Goal: Task Accomplishment & Management: Use online tool/utility

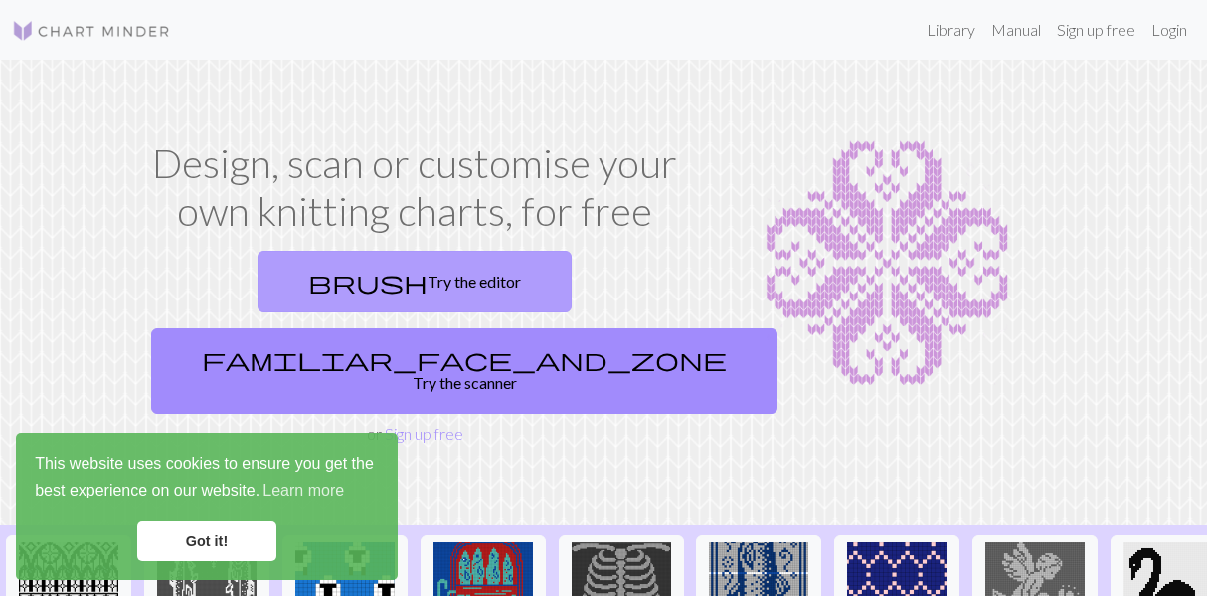
click at [288, 293] on link "brush Try the editor" at bounding box center [415, 282] width 314 height 62
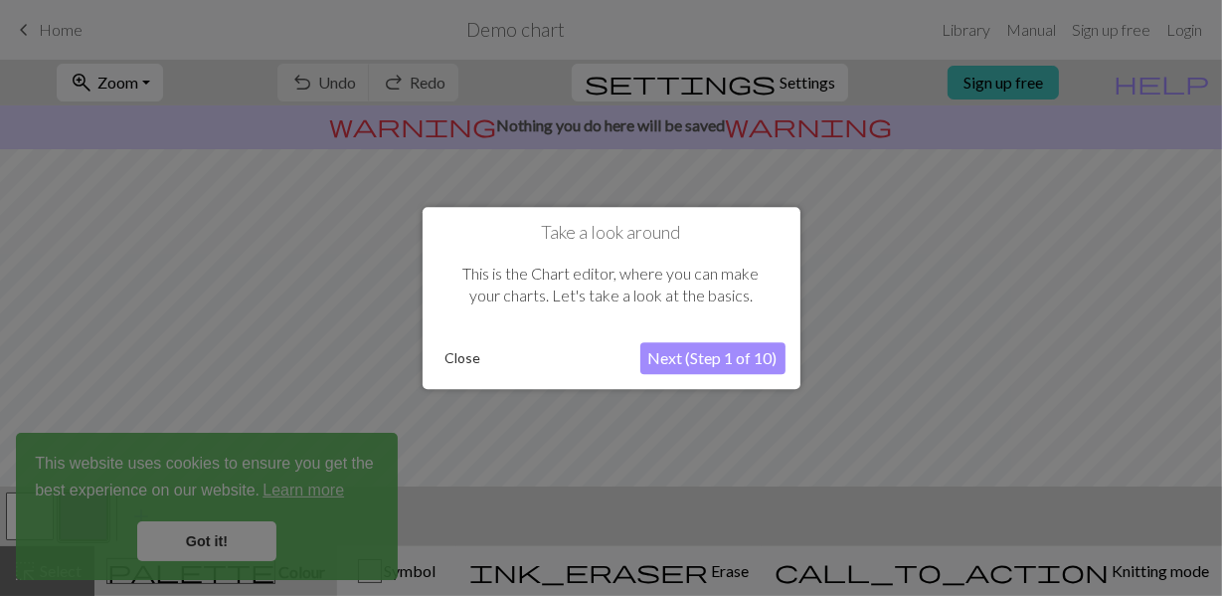
click at [645, 361] on button "Next (Step 1 of 10)" at bounding box center [712, 358] width 145 height 32
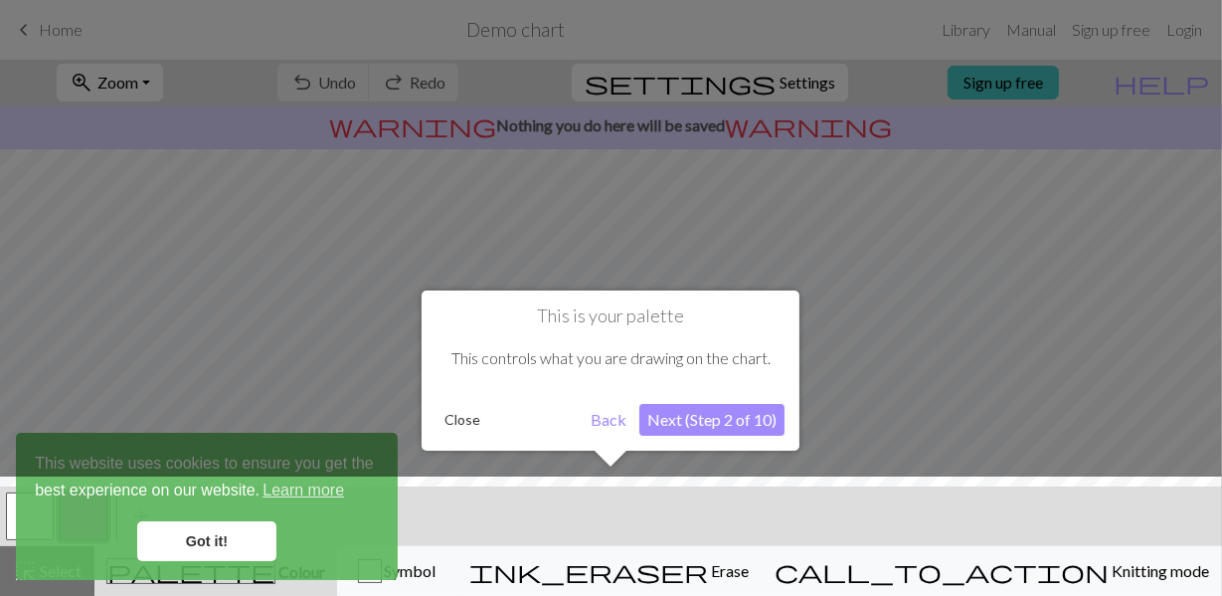
click at [682, 420] on button "Next (Step 2 of 10)" at bounding box center [711, 420] width 145 height 32
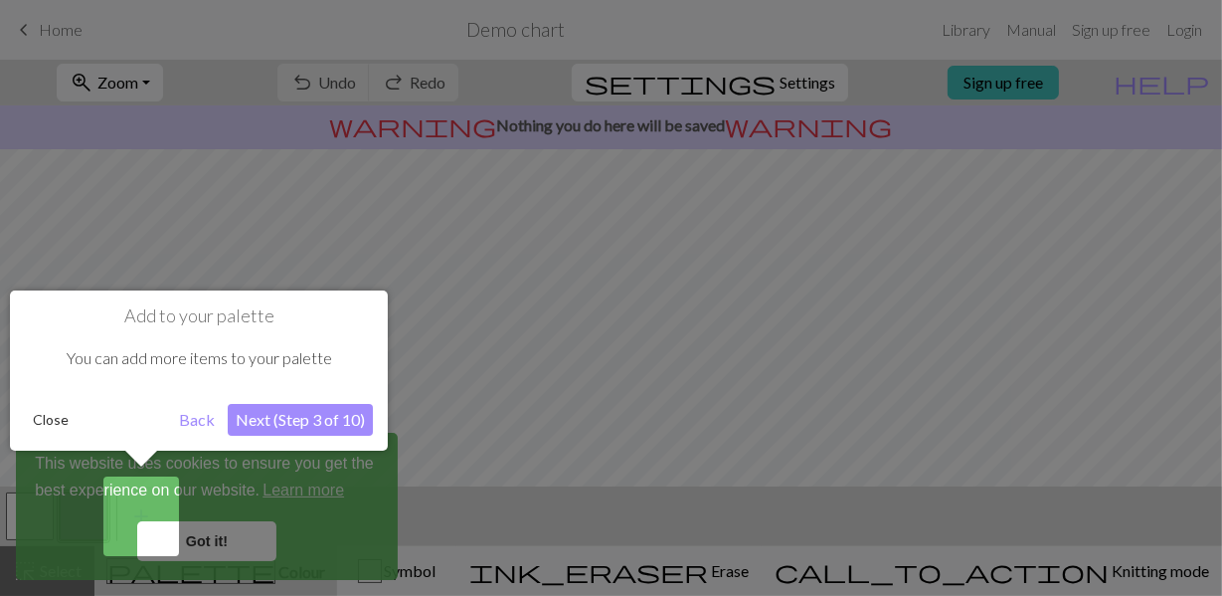
click at [292, 433] on button "Next (Step 3 of 10)" at bounding box center [300, 420] width 145 height 32
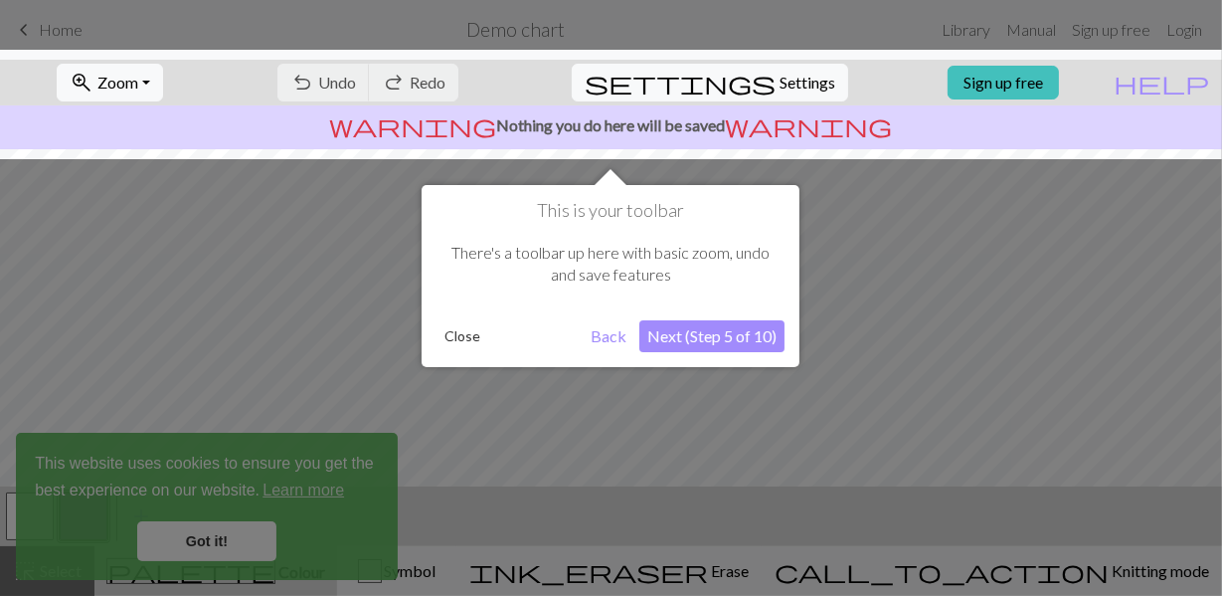
click at [708, 341] on button "Next (Step 5 of 10)" at bounding box center [711, 336] width 145 height 32
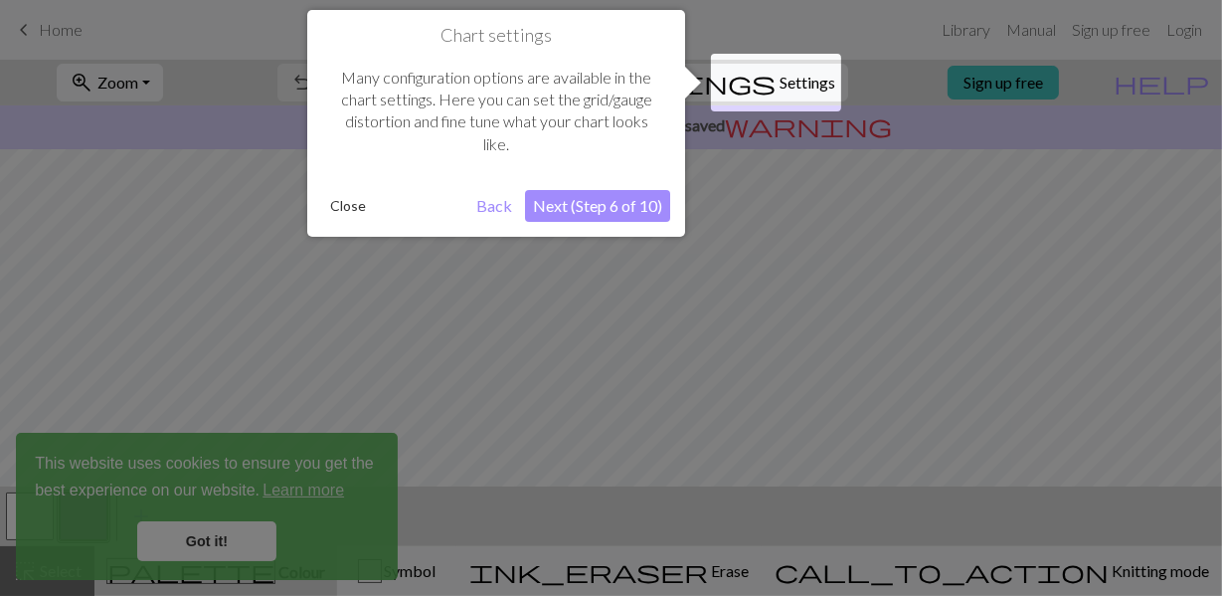
click at [633, 210] on button "Next (Step 6 of 10)" at bounding box center [597, 206] width 145 height 32
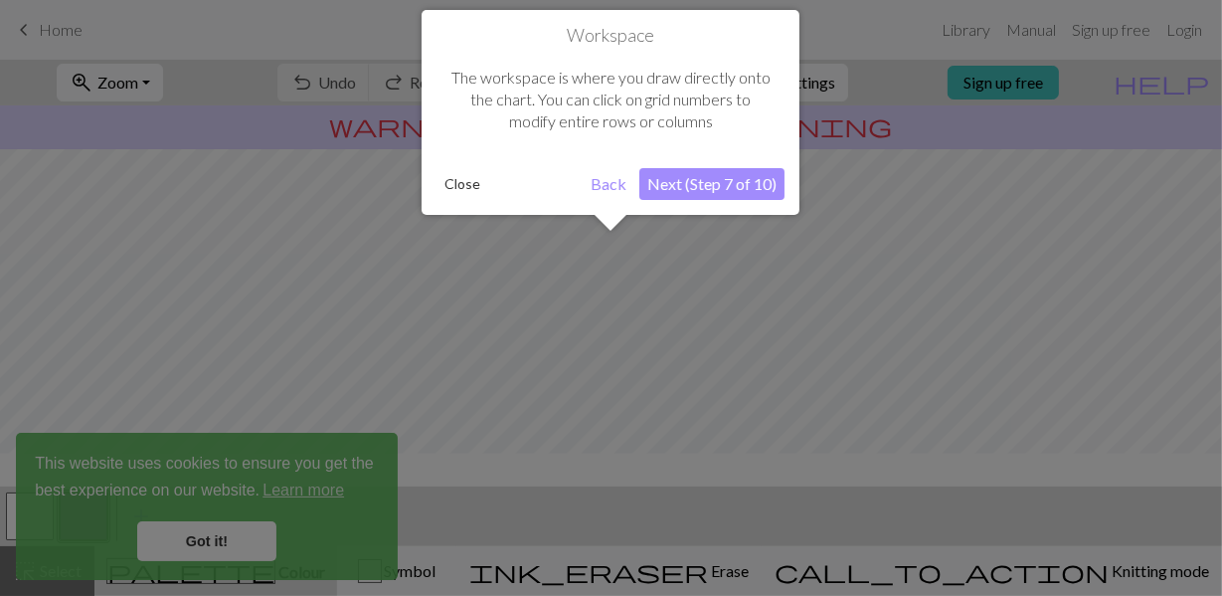
scroll to position [118, 0]
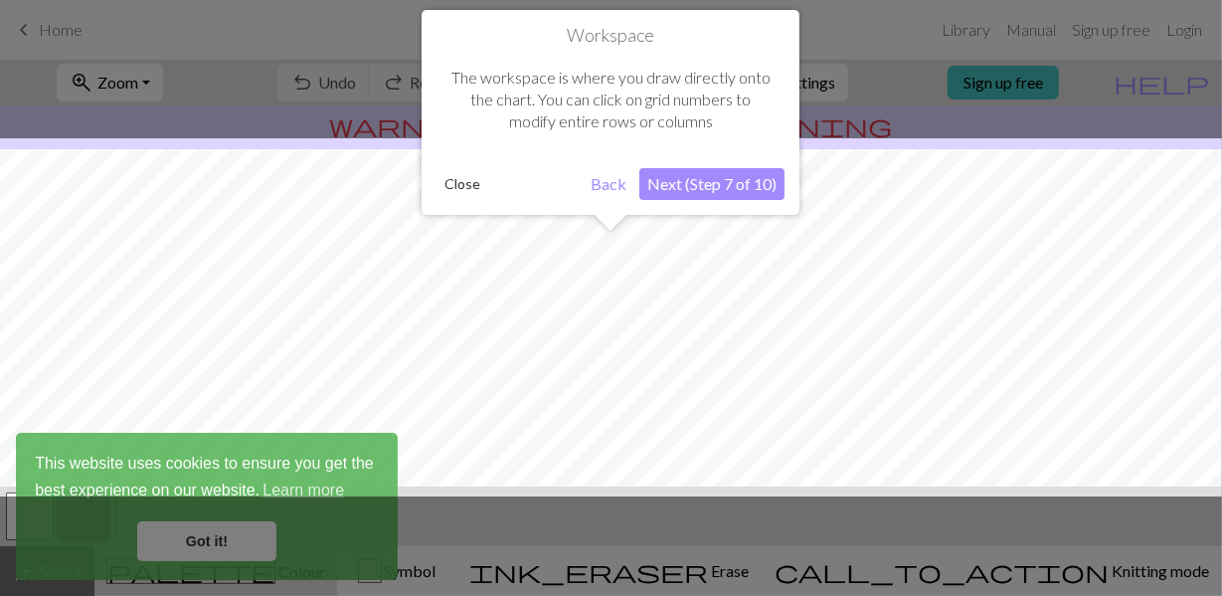
click at [696, 184] on button "Next (Step 7 of 10)" at bounding box center [711, 184] width 145 height 32
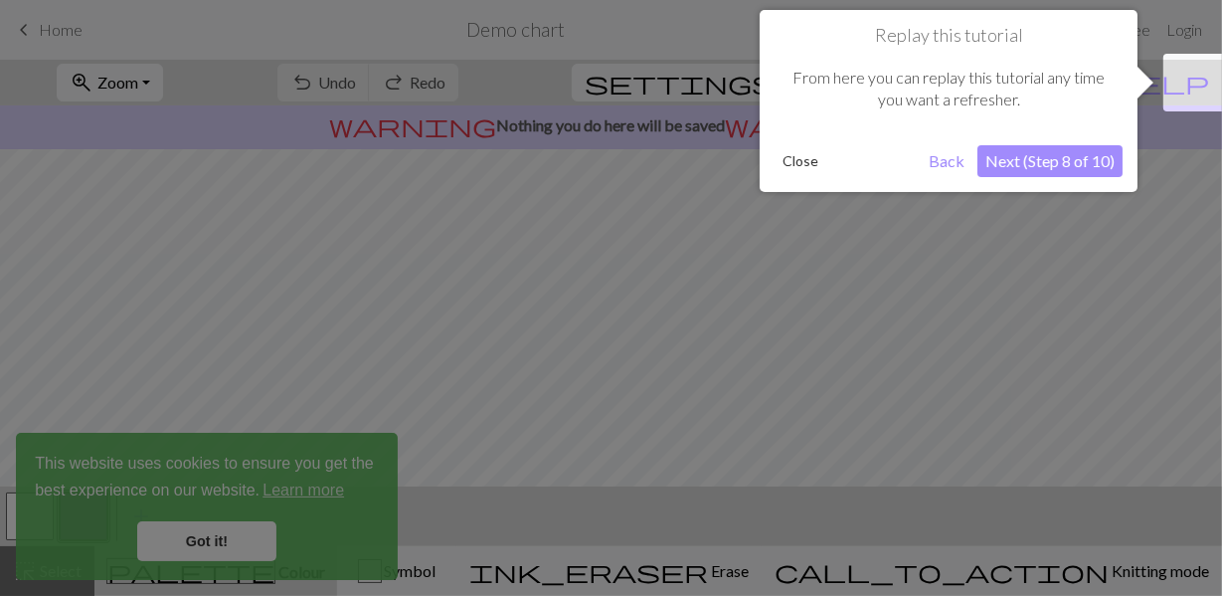
click at [1062, 166] on button "Next (Step 8 of 10)" at bounding box center [1049, 161] width 145 height 32
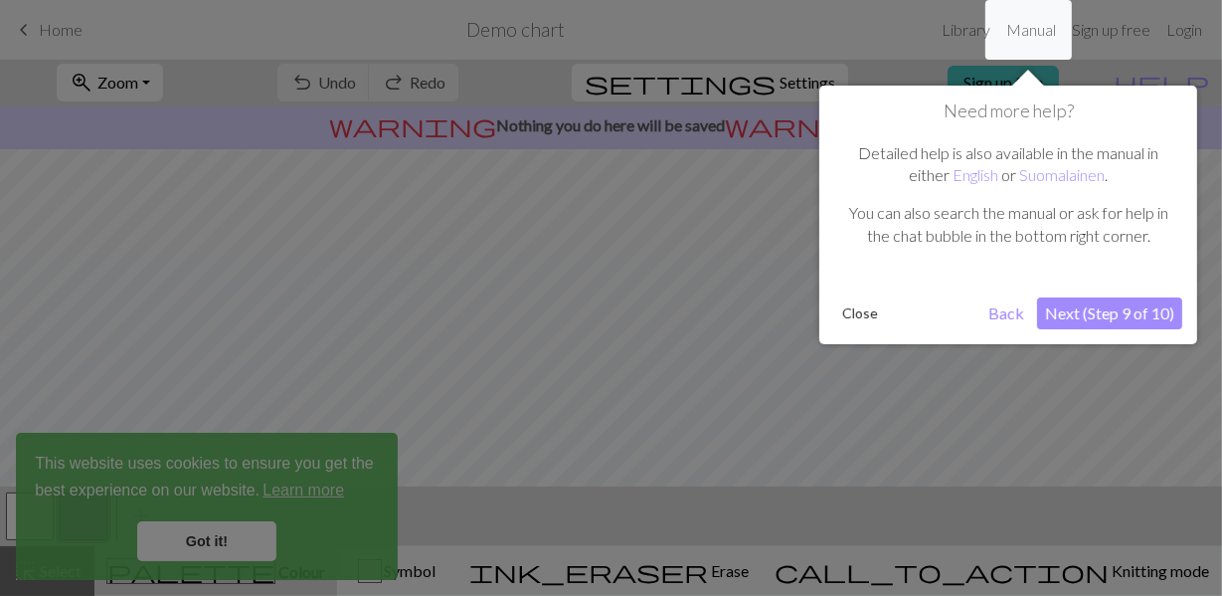
click at [839, 311] on button "Close" at bounding box center [860, 313] width 52 height 30
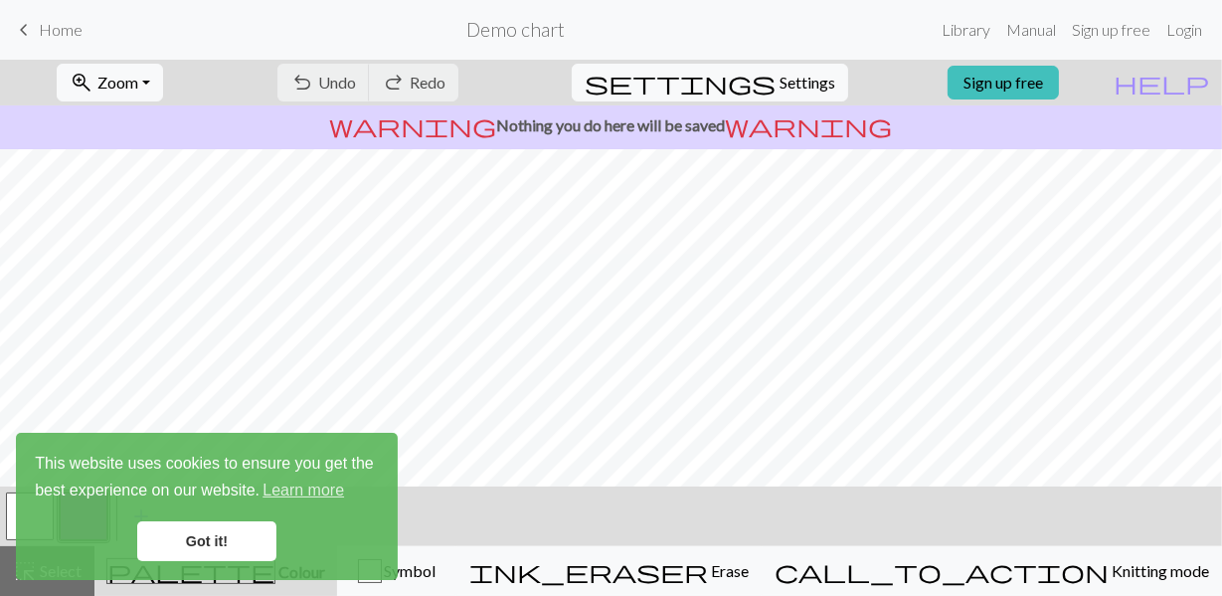
click at [183, 532] on link "Got it!" at bounding box center [206, 541] width 139 height 40
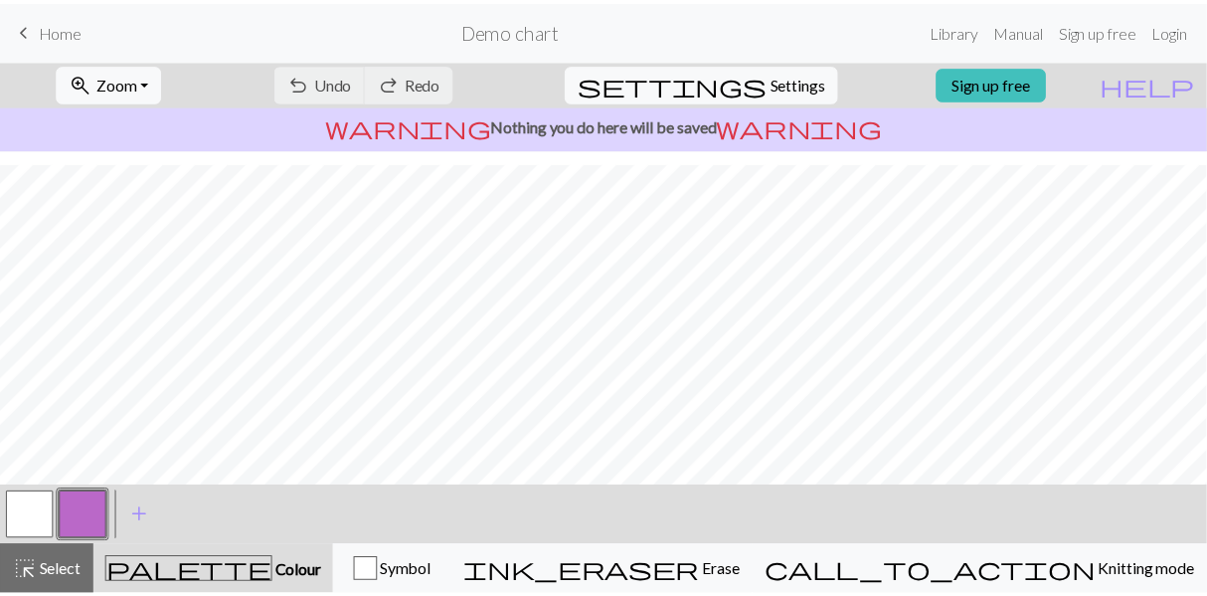
scroll to position [19, 0]
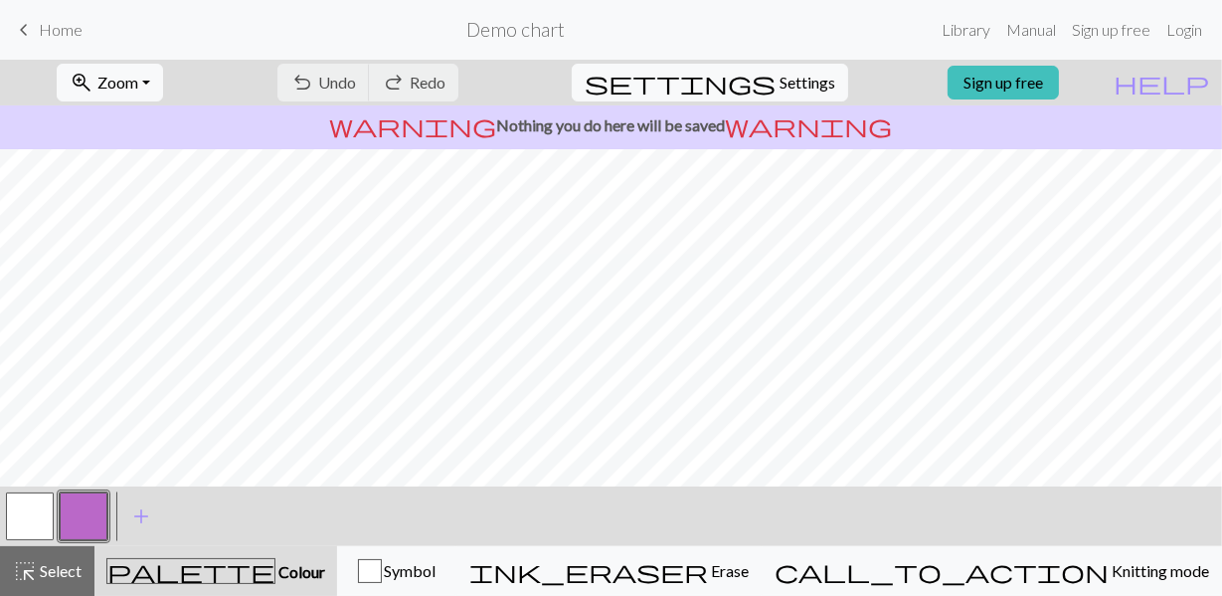
click at [30, 35] on span "keyboard_arrow_left" at bounding box center [24, 30] width 24 height 28
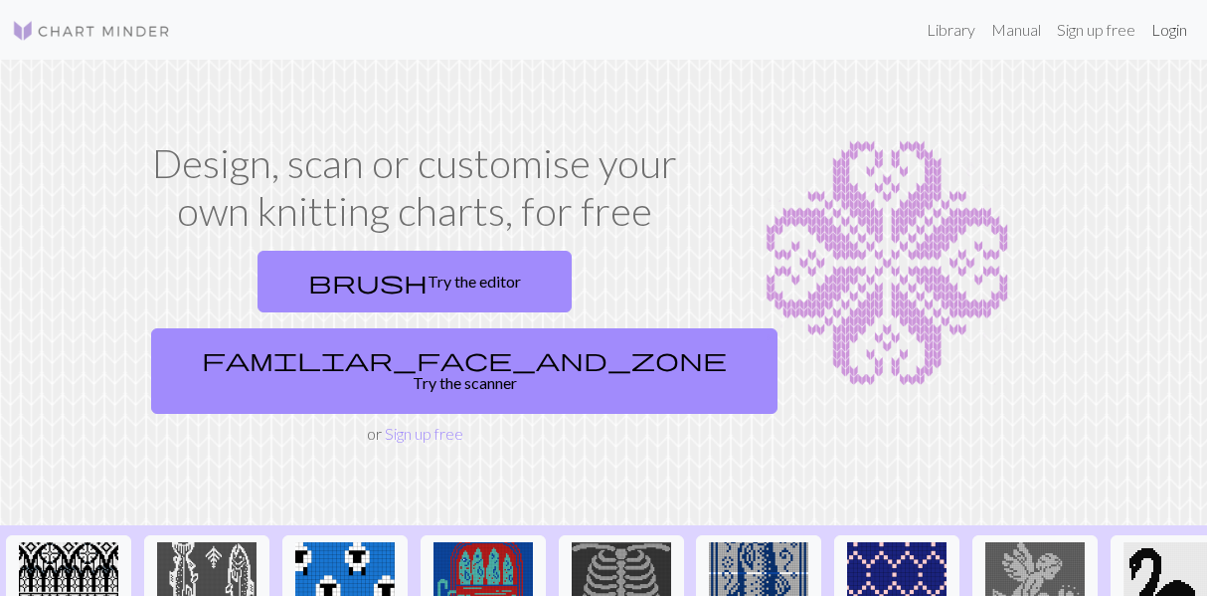
click at [1171, 31] on link "Login" at bounding box center [1170, 30] width 52 height 40
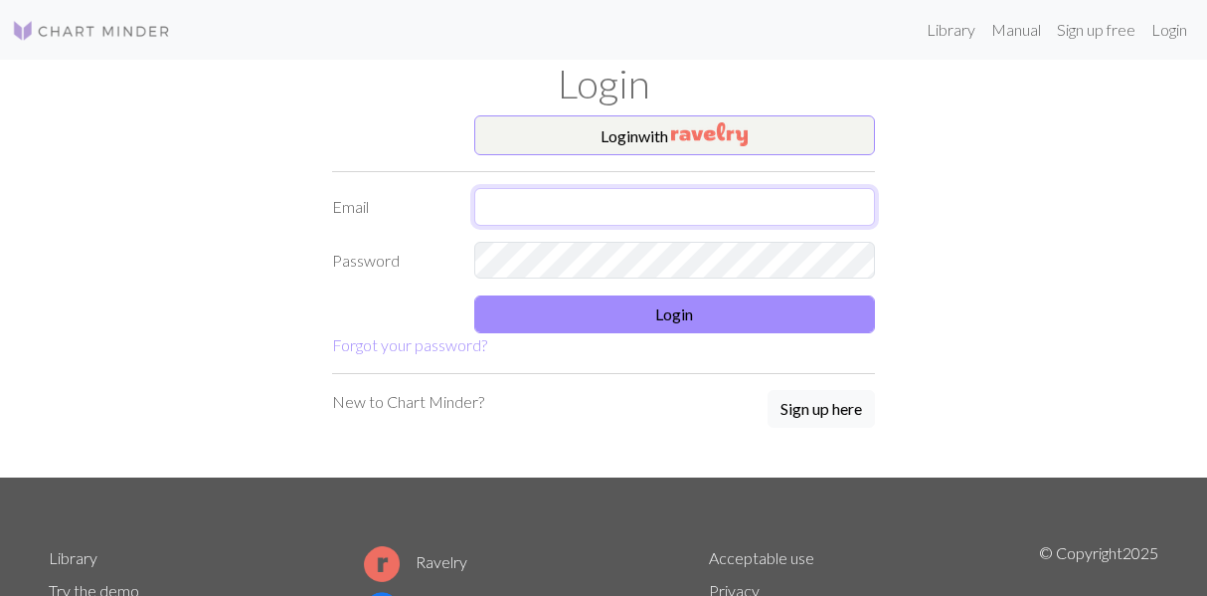
click at [538, 216] on input "text" at bounding box center [675, 207] width 402 height 38
type input "ldguba@gmail.com"
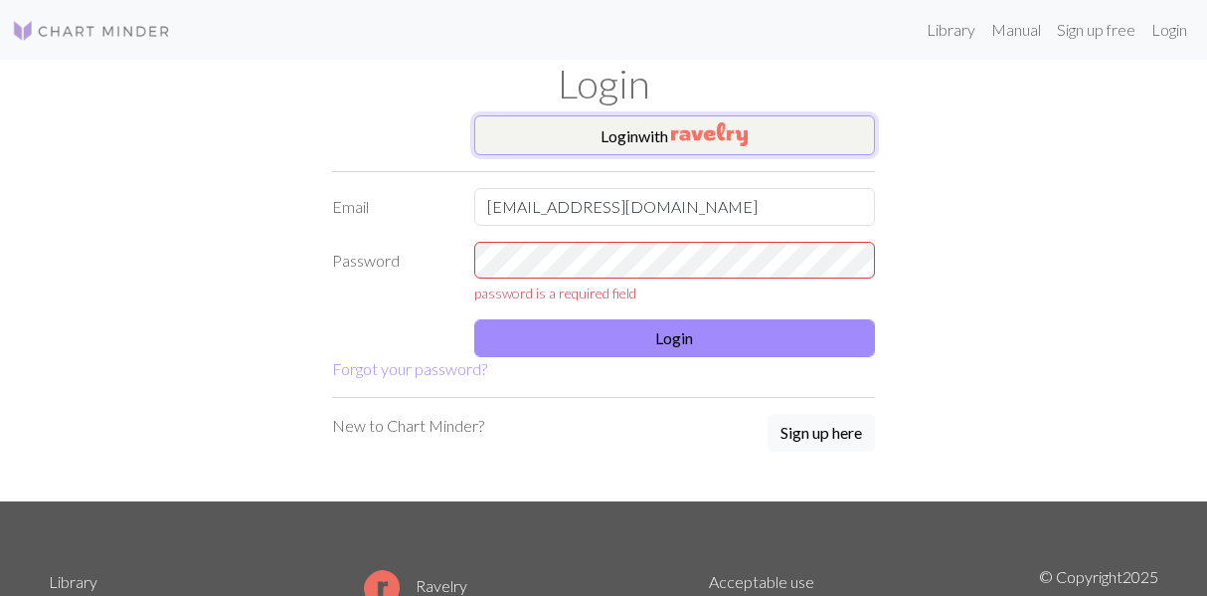
click at [678, 122] on img "button" at bounding box center [709, 134] width 77 height 24
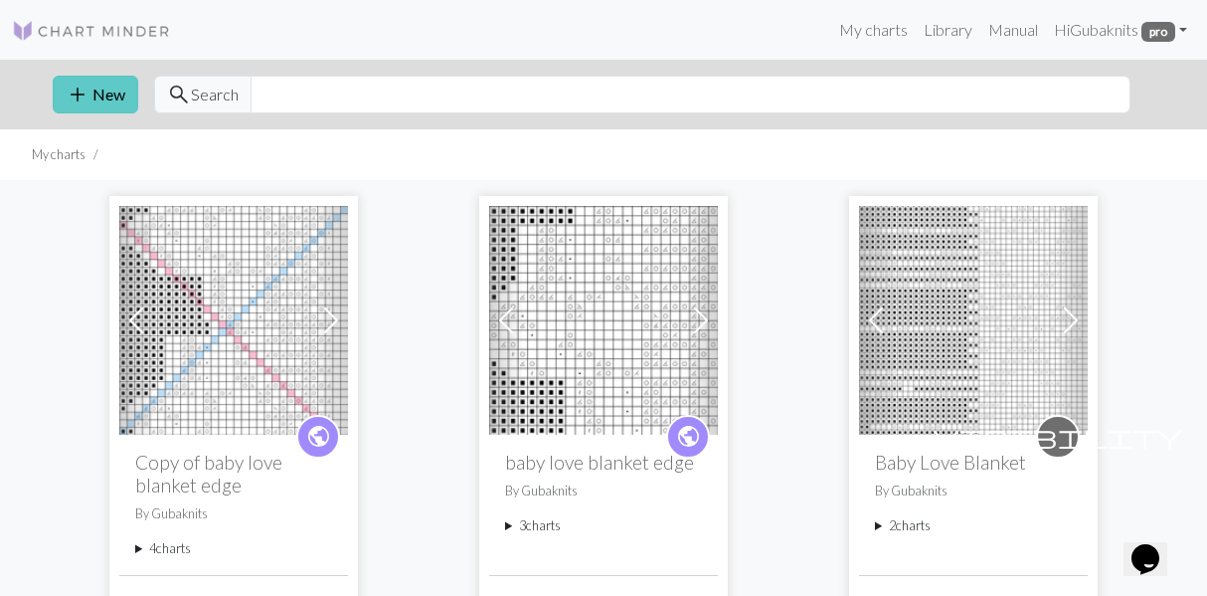
click at [104, 90] on button "add New" at bounding box center [96, 95] width 86 height 38
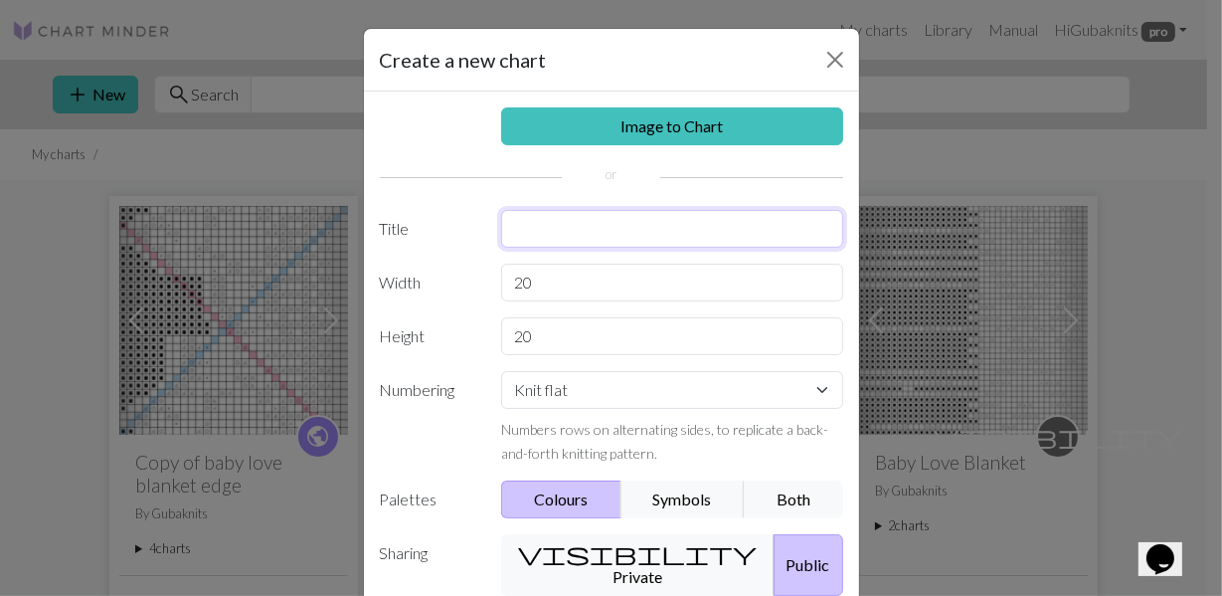
click at [537, 237] on input "text" at bounding box center [672, 229] width 342 height 38
type input "patrick baby blanket"
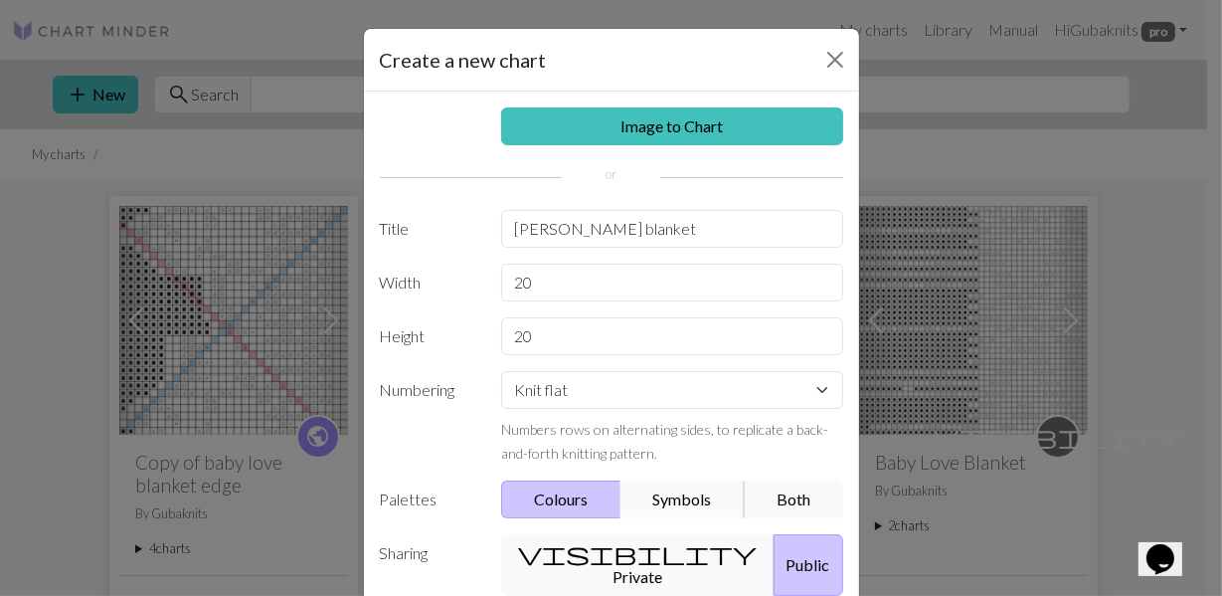
click at [697, 505] on button "Symbols" at bounding box center [682, 499] width 125 height 38
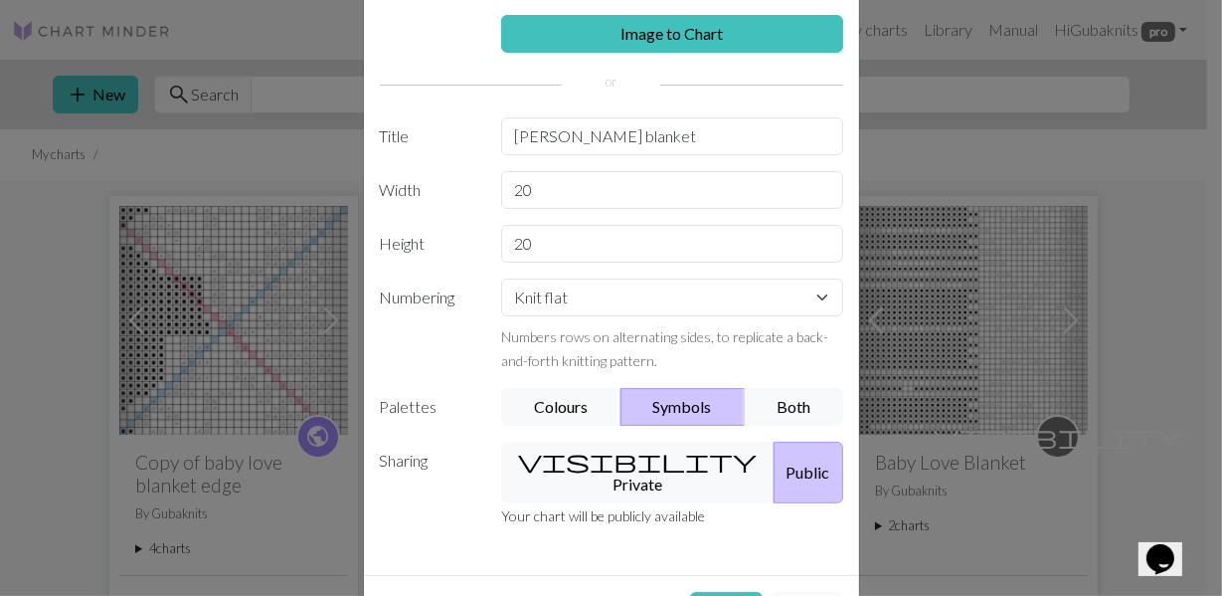
scroll to position [99, 0]
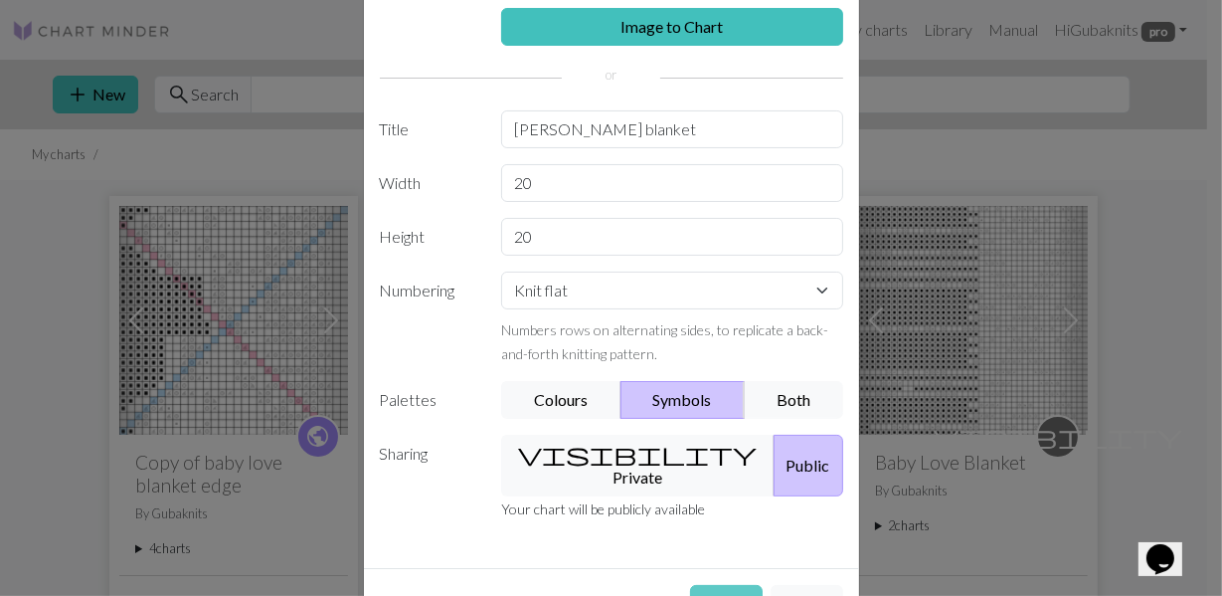
click at [717, 585] on button "Create" at bounding box center [726, 604] width 73 height 38
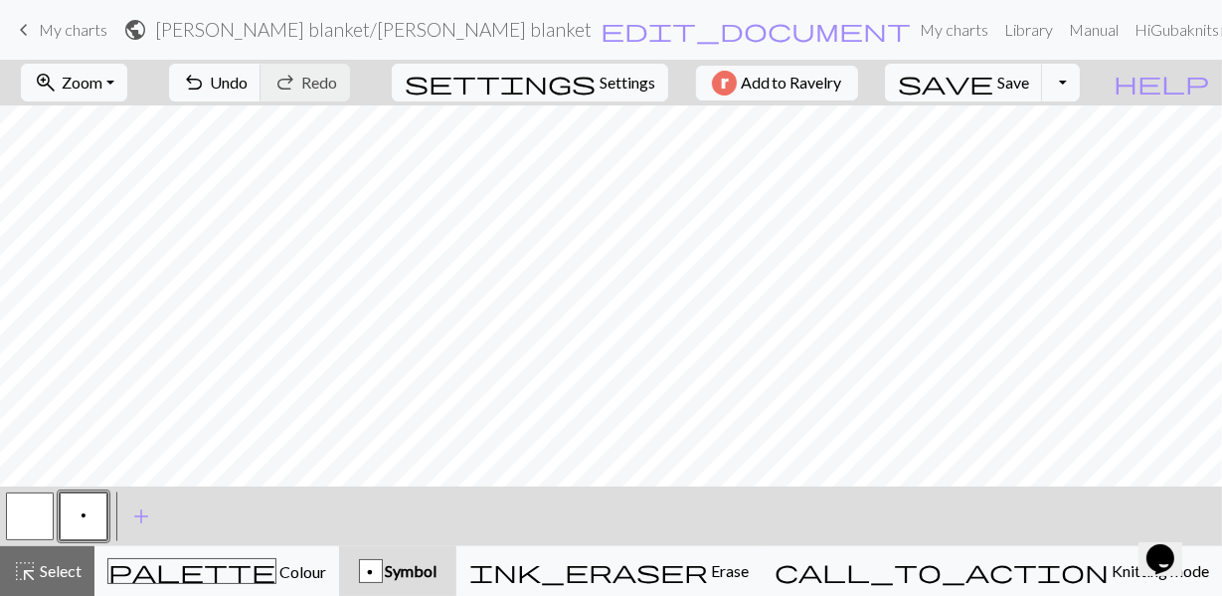
click at [32, 27] on span "keyboard_arrow_left" at bounding box center [24, 30] width 24 height 28
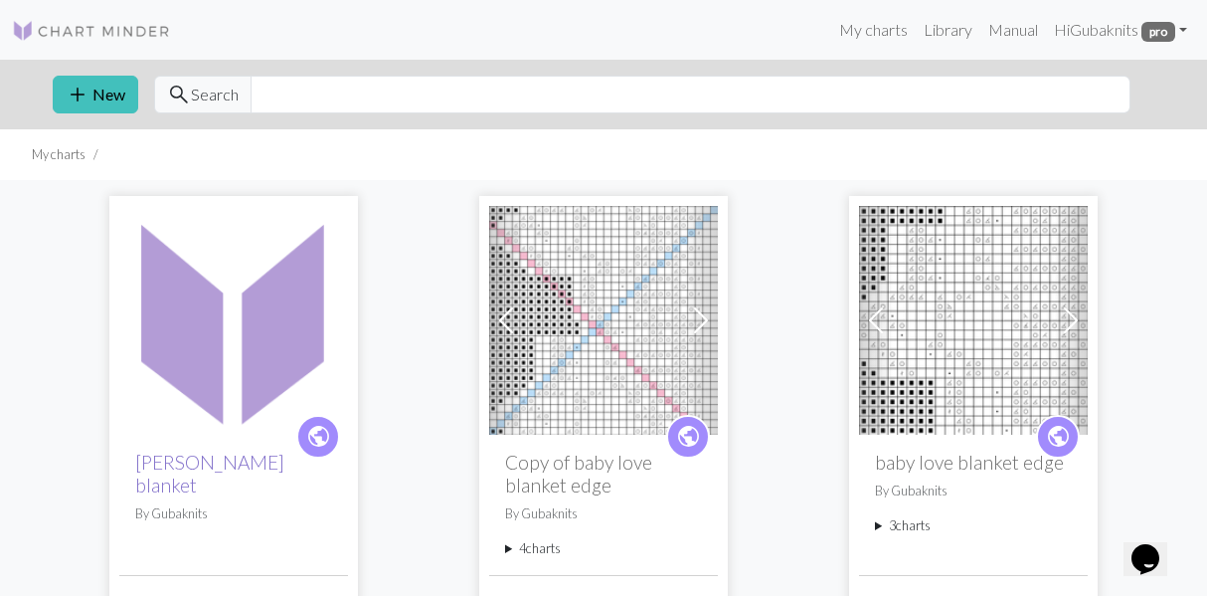
click at [216, 461] on link "patrick baby blanket" at bounding box center [209, 473] width 149 height 46
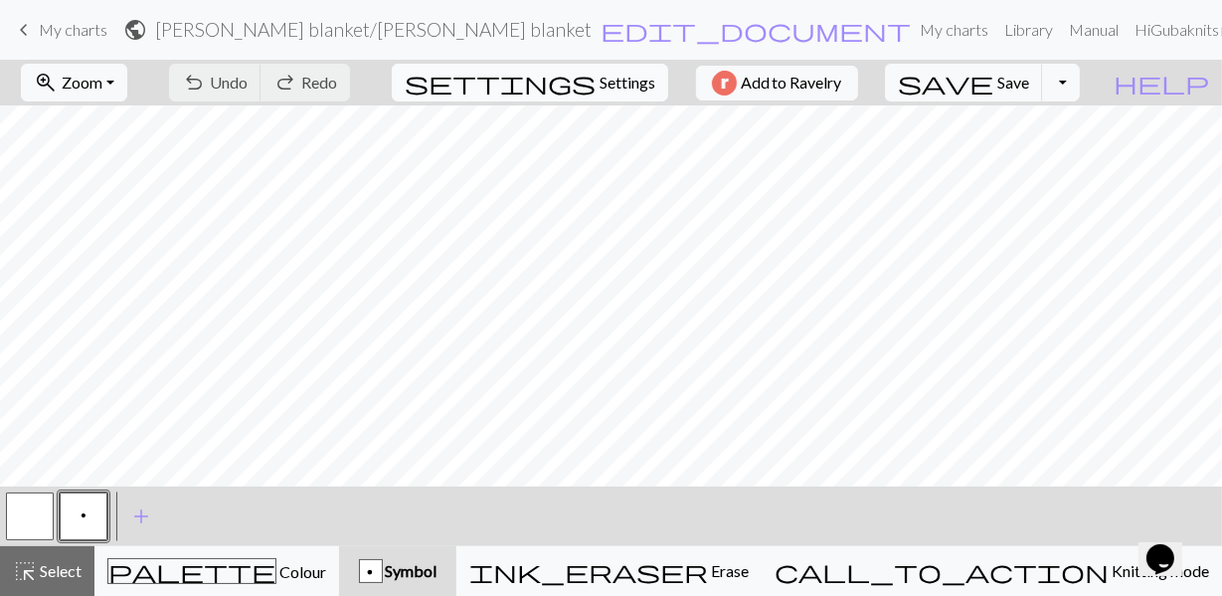
click at [625, 81] on span "Settings" at bounding box center [628, 83] width 56 height 24
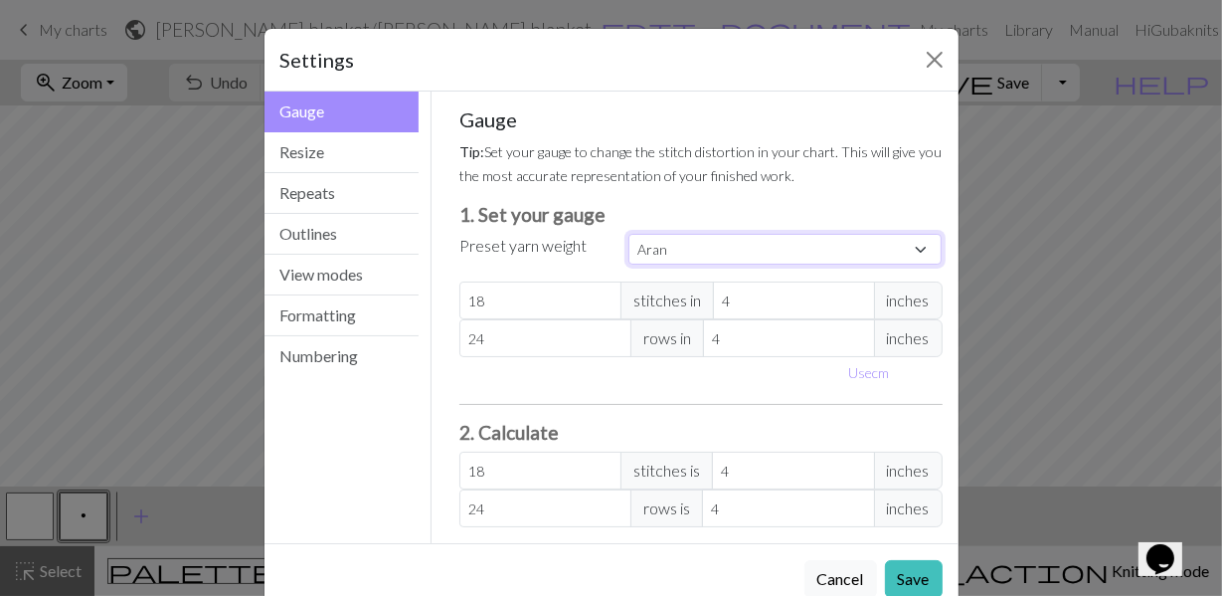
click at [875, 244] on select "Custom Square Lace Light Fingering Fingering Sport Double knit Worsted Aran Bul…" at bounding box center [785, 249] width 314 height 31
select select "lightfingering"
click at [628, 234] on select "Custom Square Lace Light Fingering Fingering Sport Double knit Worsted Aran Bul…" at bounding box center [785, 249] width 314 height 31
type input "32"
type input "38"
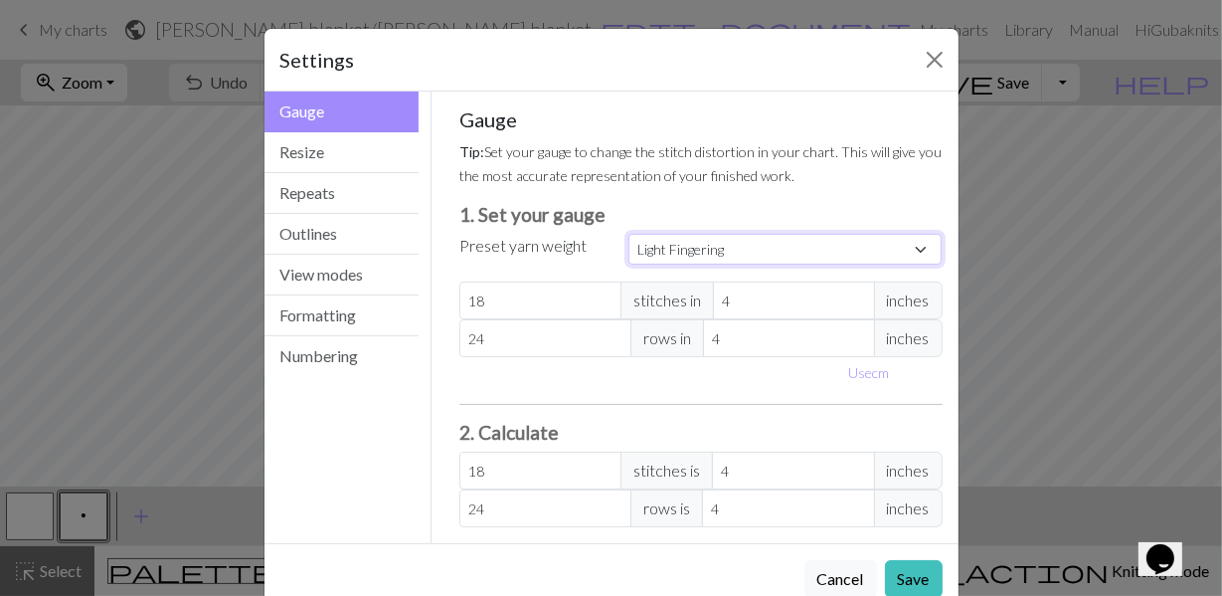
type input "32"
type input "38"
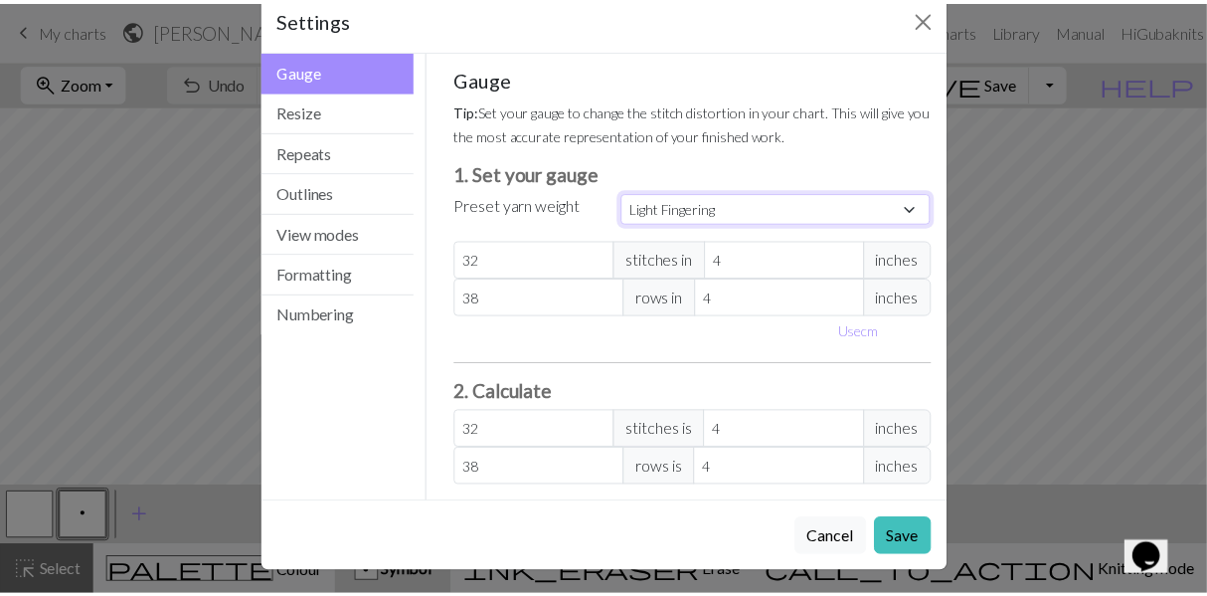
scroll to position [43, 0]
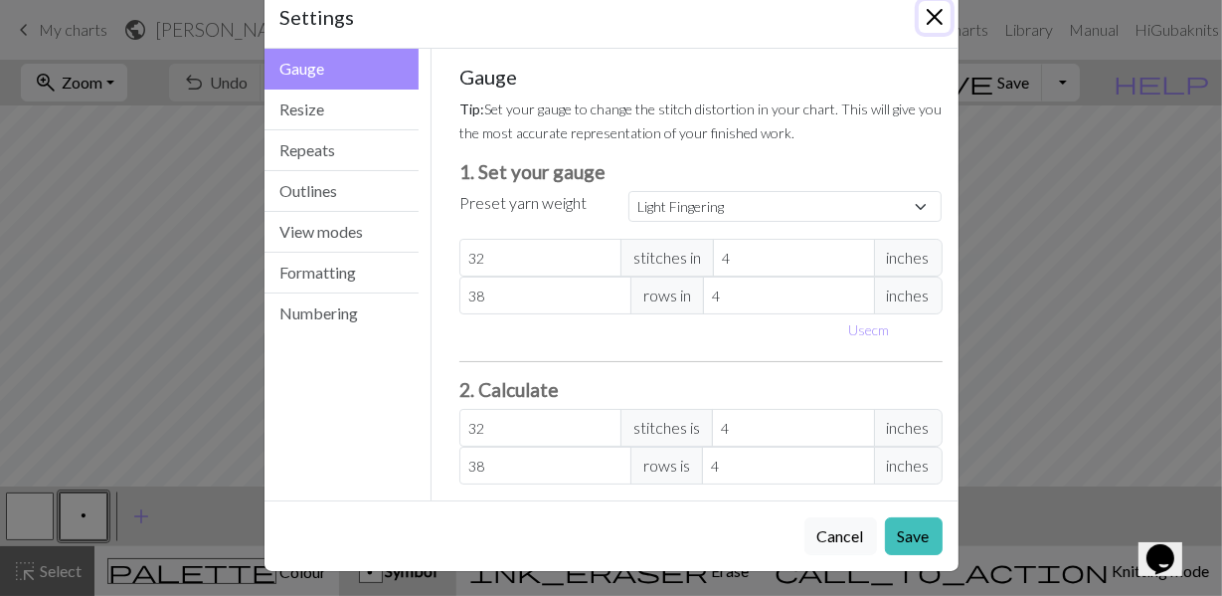
click at [930, 7] on button "Close" at bounding box center [935, 17] width 32 height 32
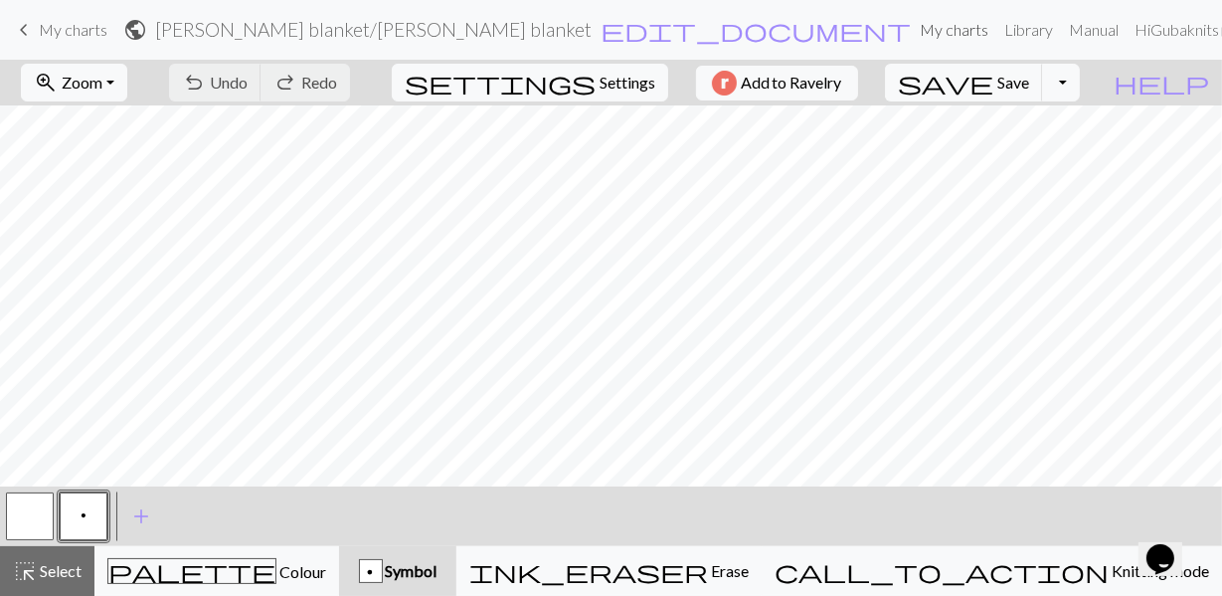
click at [912, 23] on link "My charts" at bounding box center [954, 30] width 85 height 40
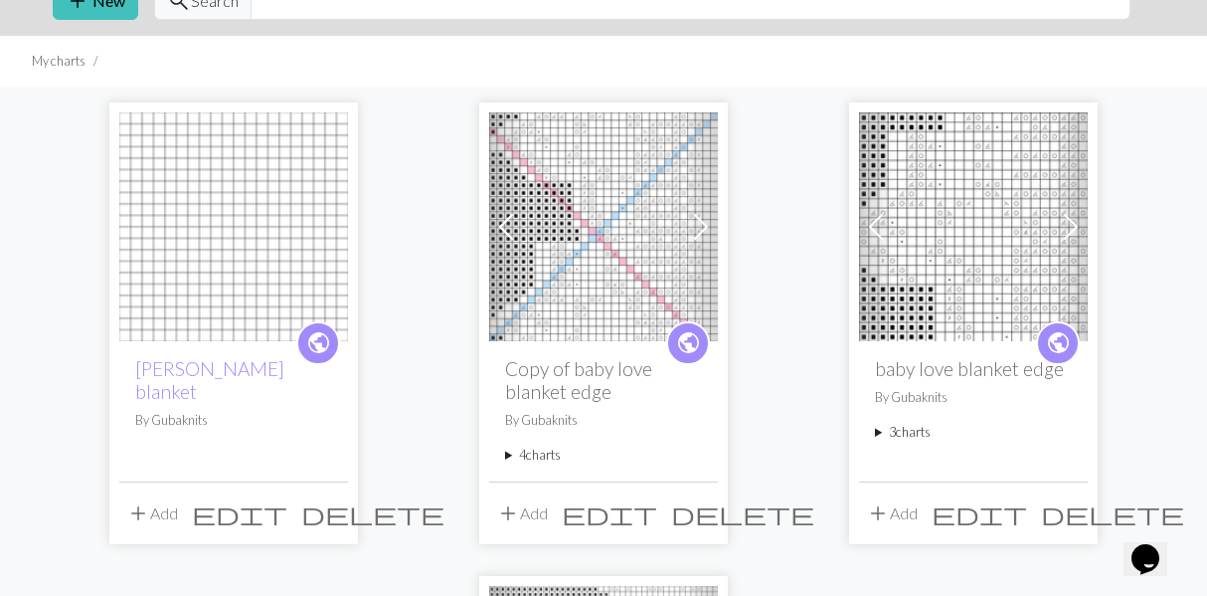
scroll to position [99, 0]
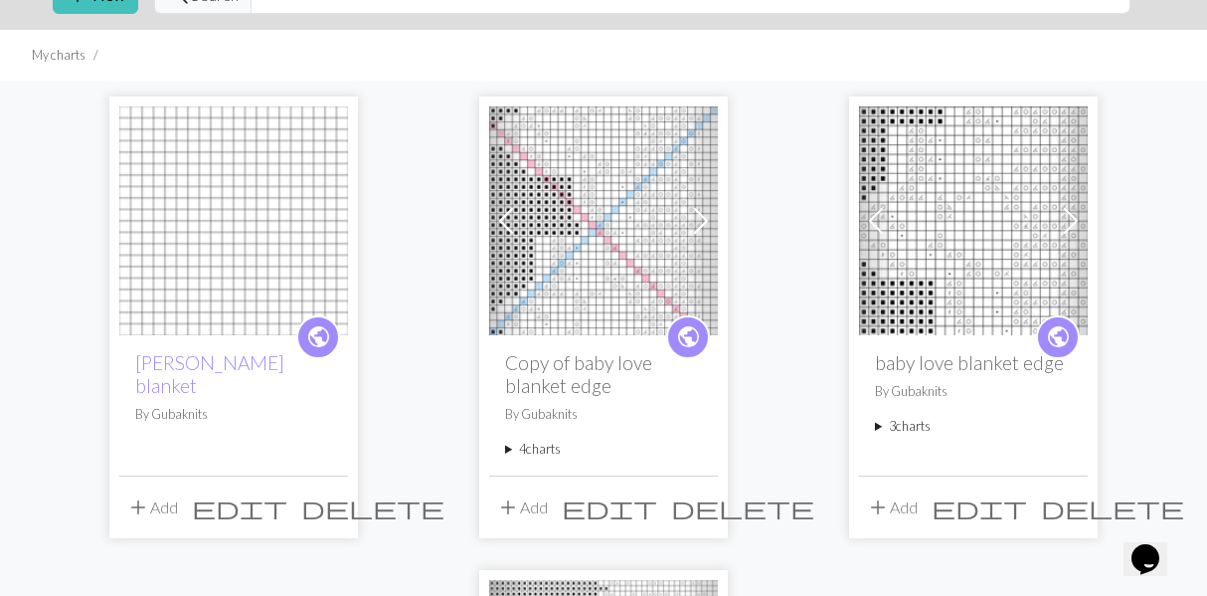
click at [328, 508] on span "delete" at bounding box center [372, 507] width 143 height 28
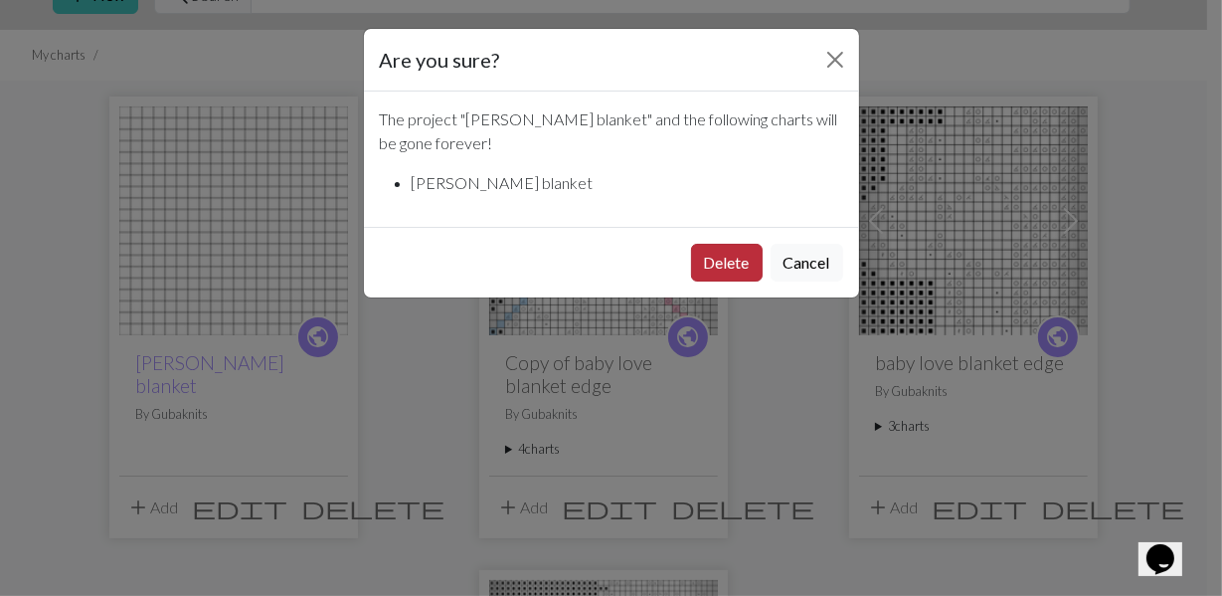
click at [730, 260] on button "Delete" at bounding box center [727, 263] width 72 height 38
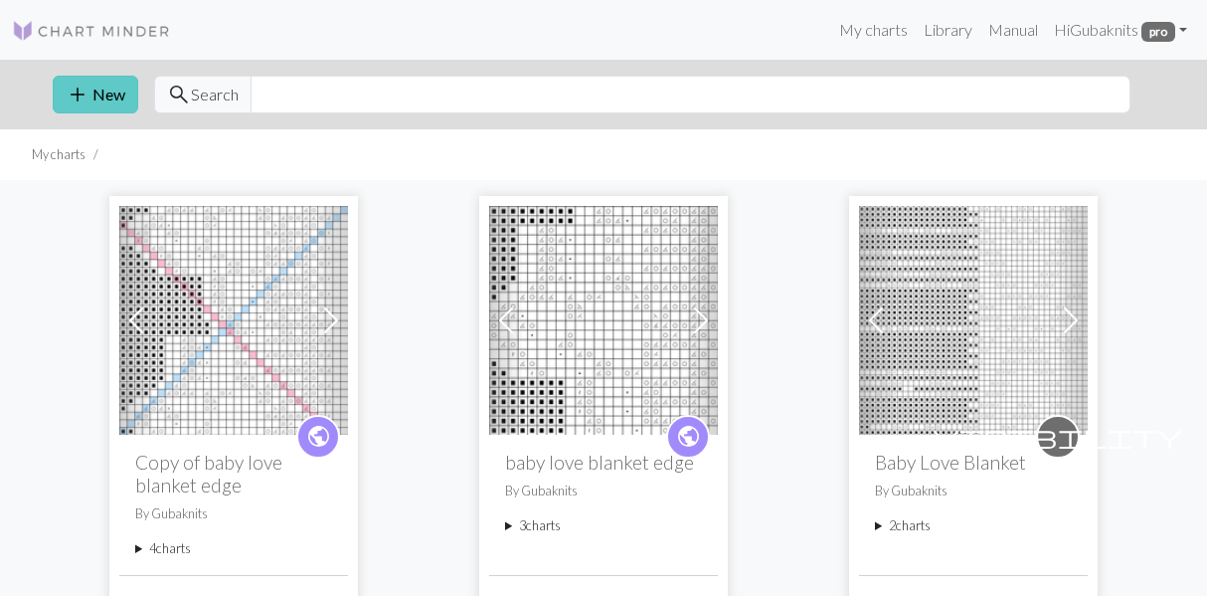
click at [82, 110] on button "add New" at bounding box center [96, 95] width 86 height 38
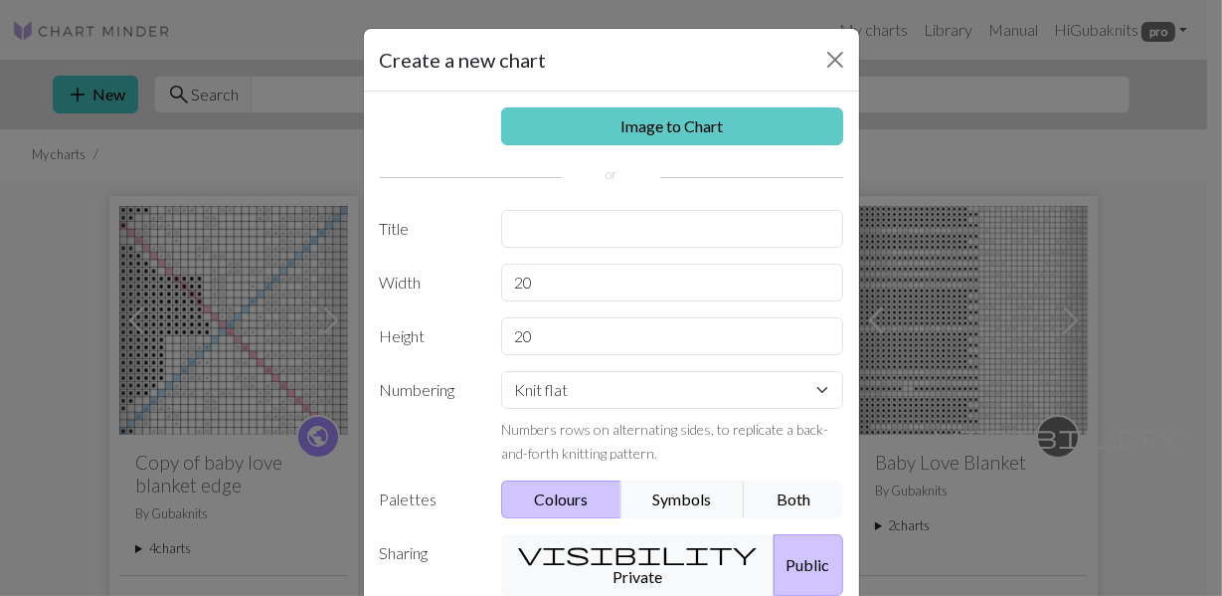
click at [694, 124] on link "Image to Chart" at bounding box center [672, 126] width 342 height 38
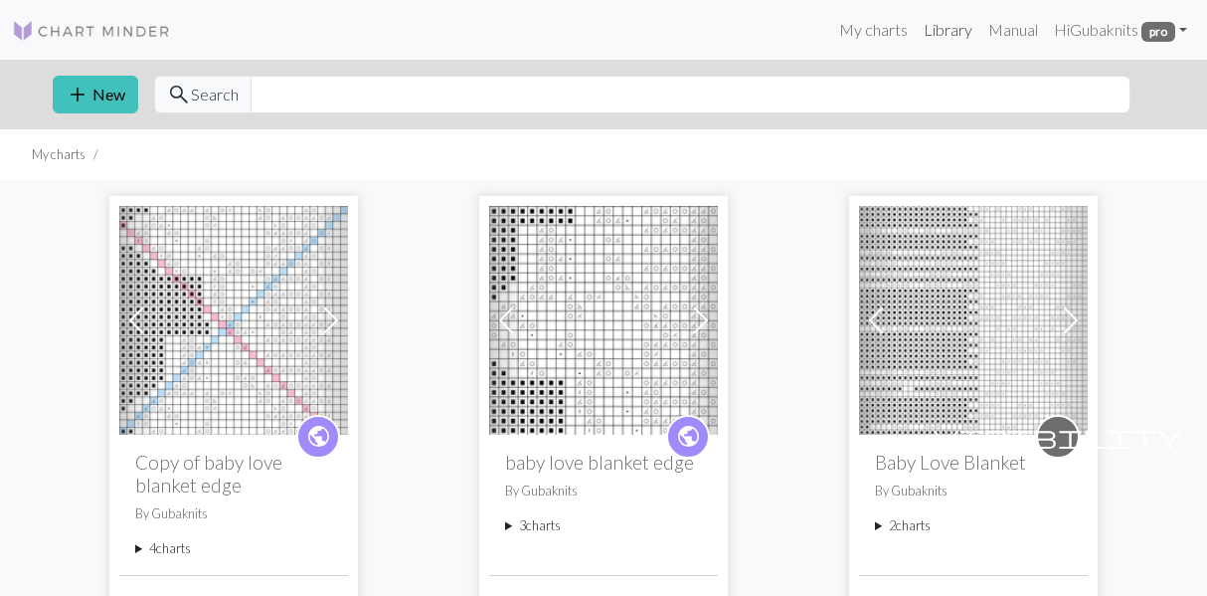
click at [944, 25] on link "Library" at bounding box center [948, 30] width 65 height 40
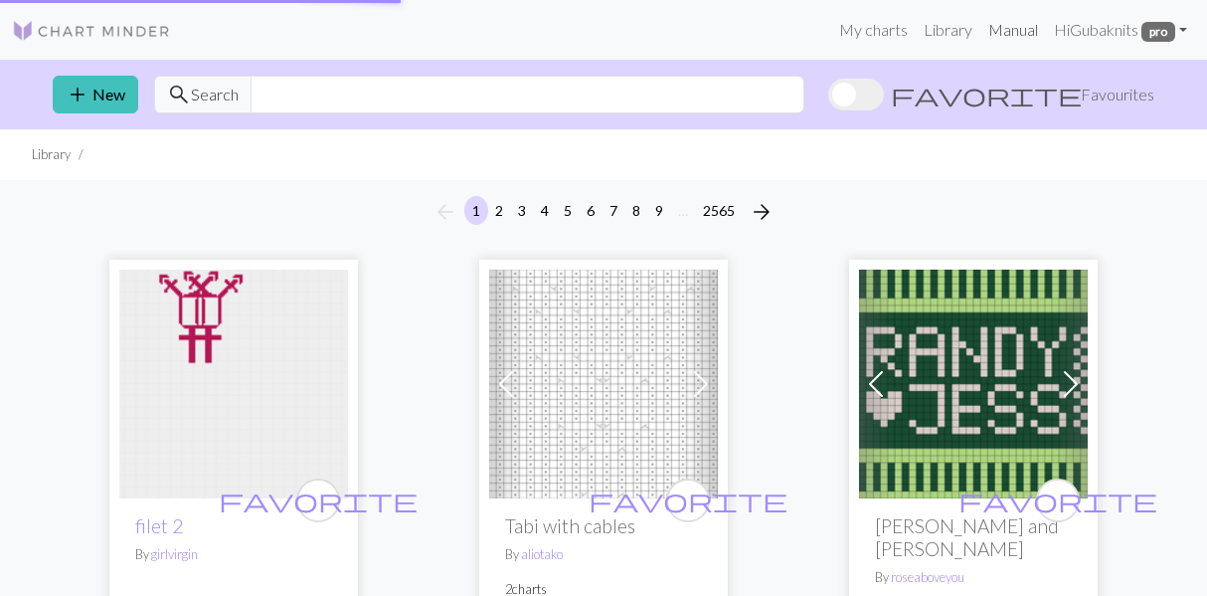
click at [1017, 27] on link "Manual" at bounding box center [1013, 30] width 66 height 40
